Goal: Navigation & Orientation: Find specific page/section

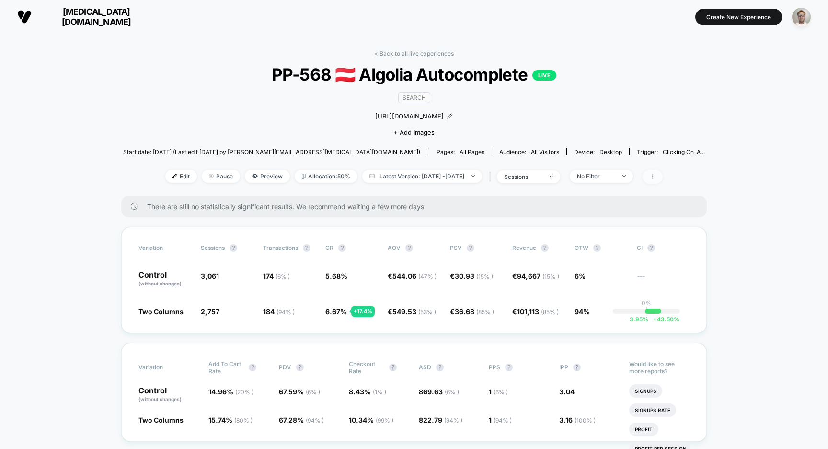
click at [656, 176] on icon at bounding box center [653, 177] width 6 height 6
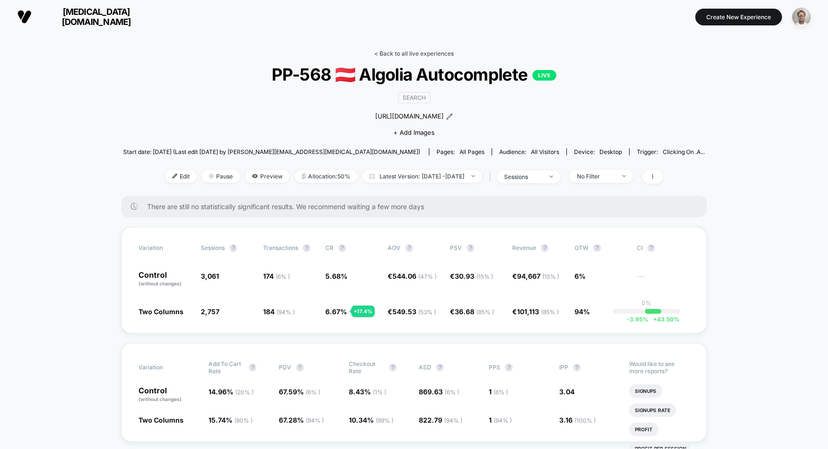
click at [397, 53] on link "< Back to all live experiences" at bounding box center [414, 53] width 80 height 7
